Goal: Find specific page/section: Find specific page/section

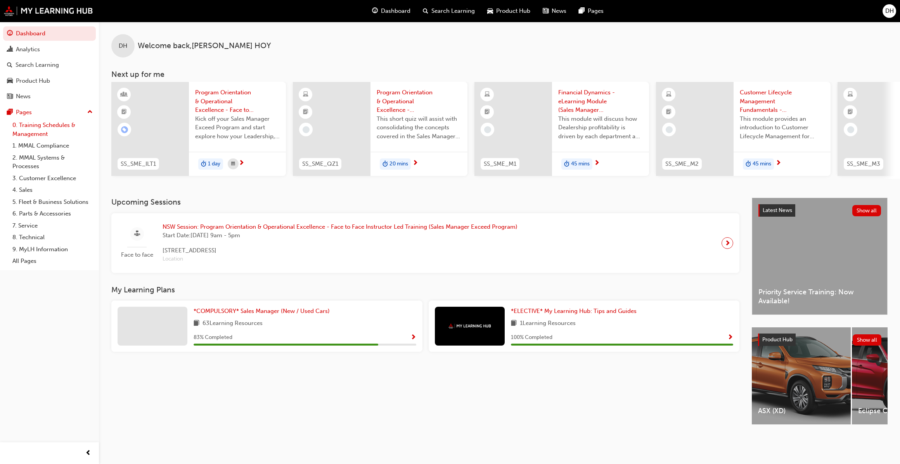
click at [46, 124] on link "0. Training Schedules & Management" at bounding box center [52, 129] width 87 height 21
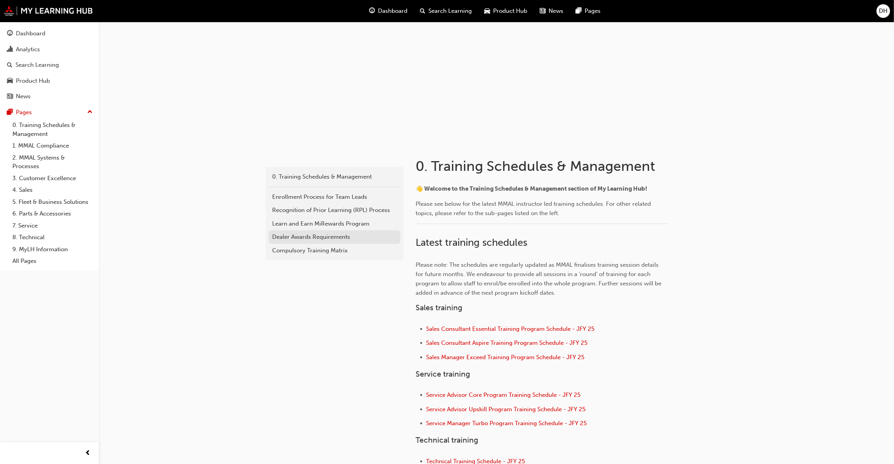
scroll to position [141, 0]
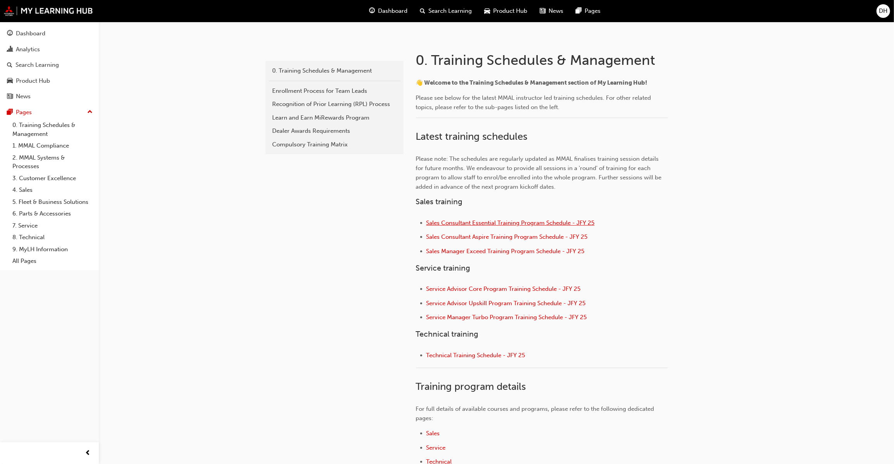
click at [553, 222] on span "Sales Consultant Essential Training Program Schedule - JFY 25" at bounding box center [511, 222] width 168 height 7
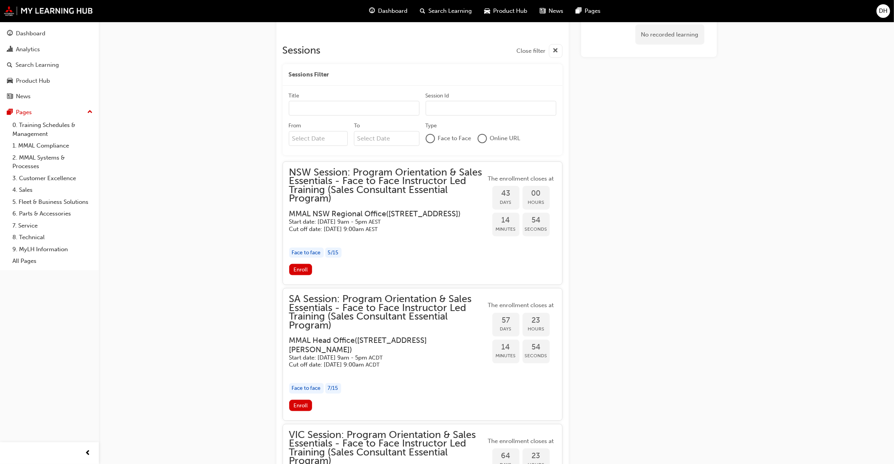
scroll to position [705, 0]
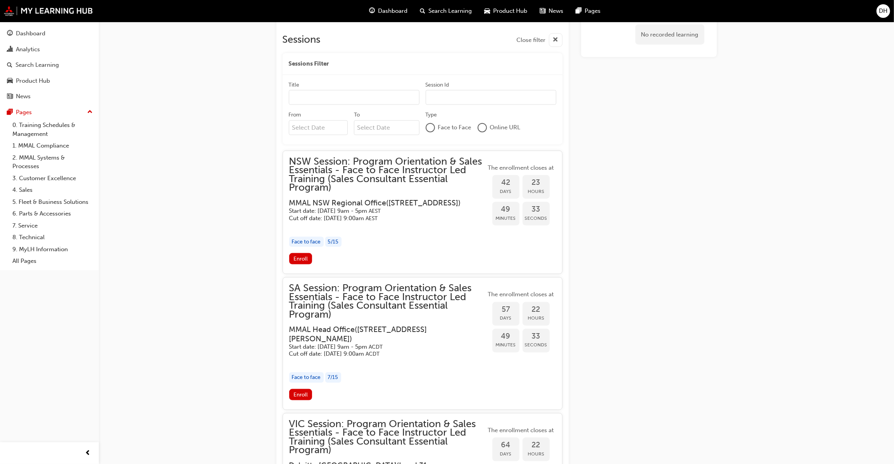
click at [883, 12] on span "DH" at bounding box center [884, 11] width 9 height 9
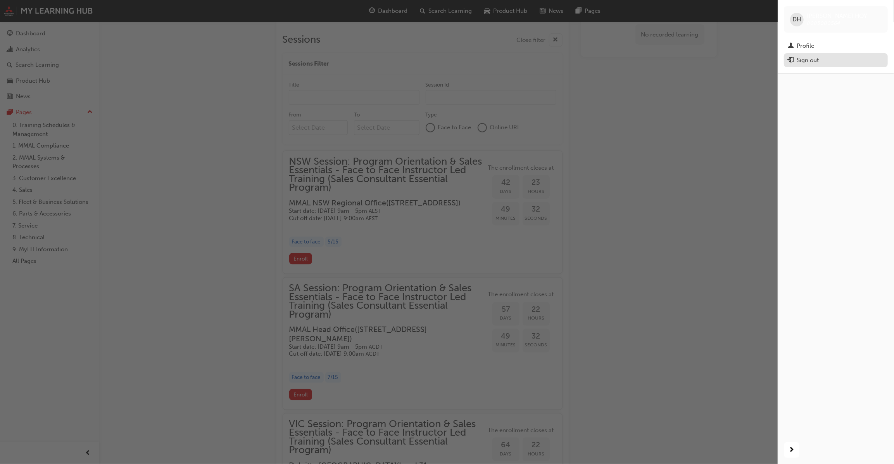
click at [813, 58] on div "Sign out" at bounding box center [808, 60] width 22 height 9
